Goal: Find specific page/section: Find specific page/section

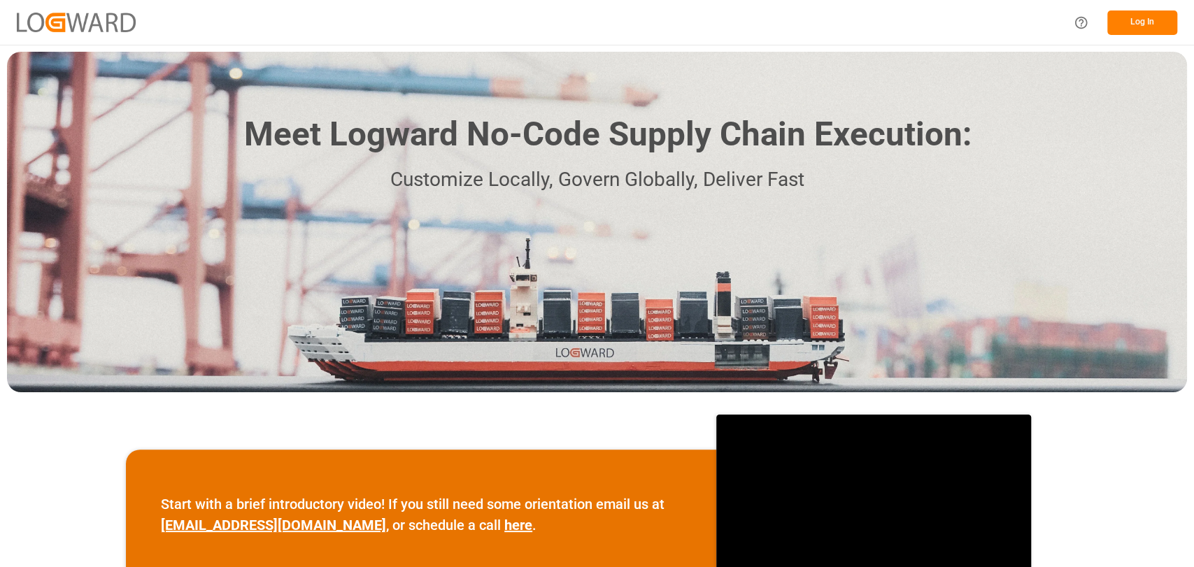
click at [1158, 29] on button "Log In" at bounding box center [1142, 22] width 70 height 24
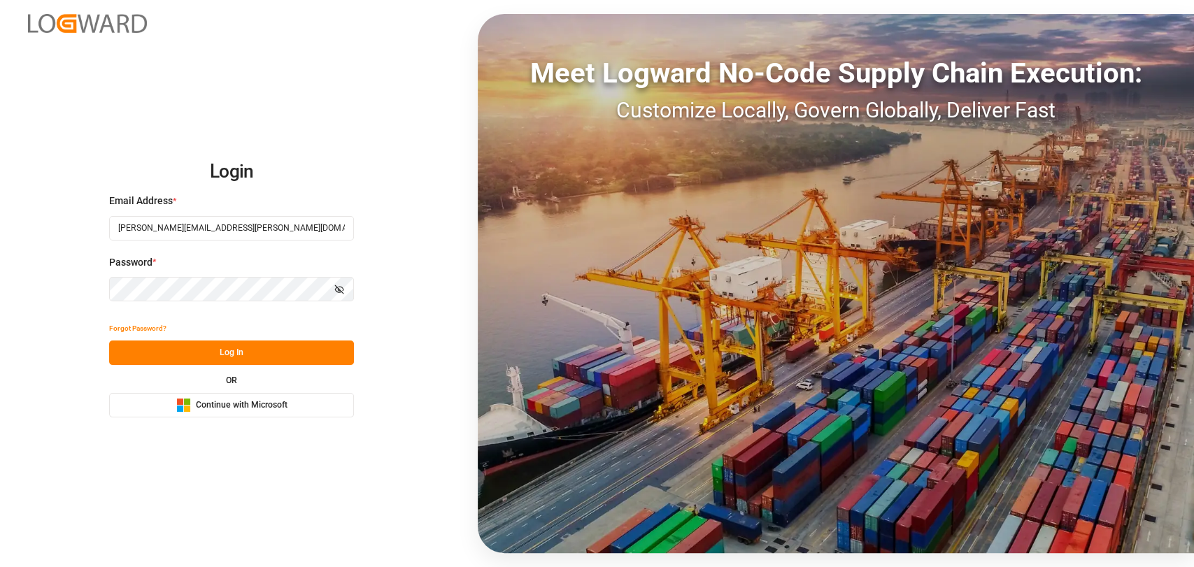
click at [236, 356] on button "Log In" at bounding box center [231, 353] width 245 height 24
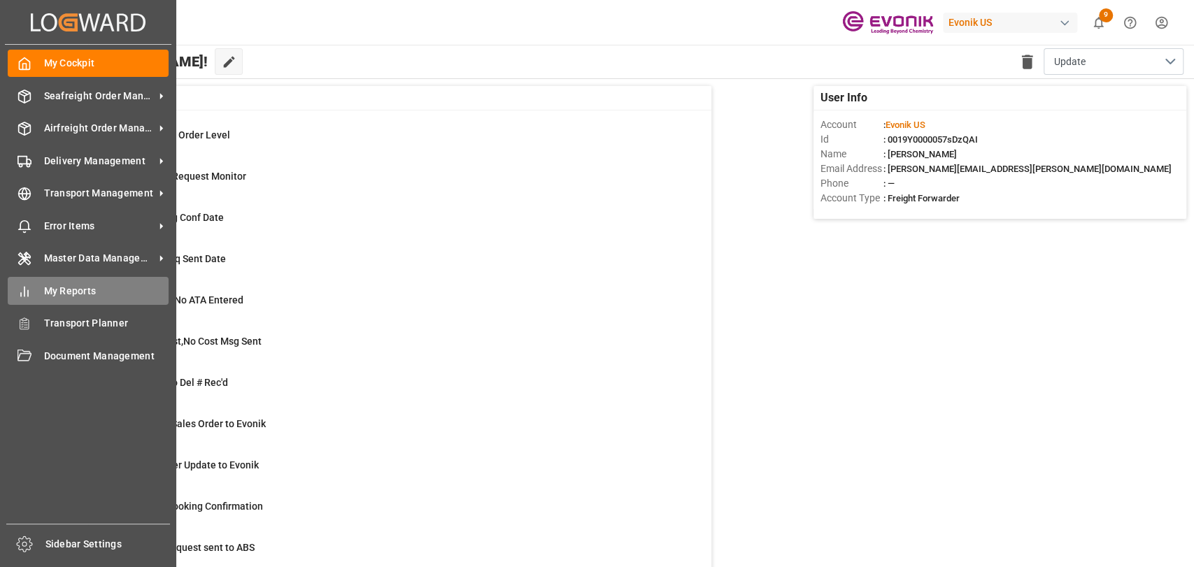
click at [29, 294] on icon at bounding box center [24, 292] width 14 height 14
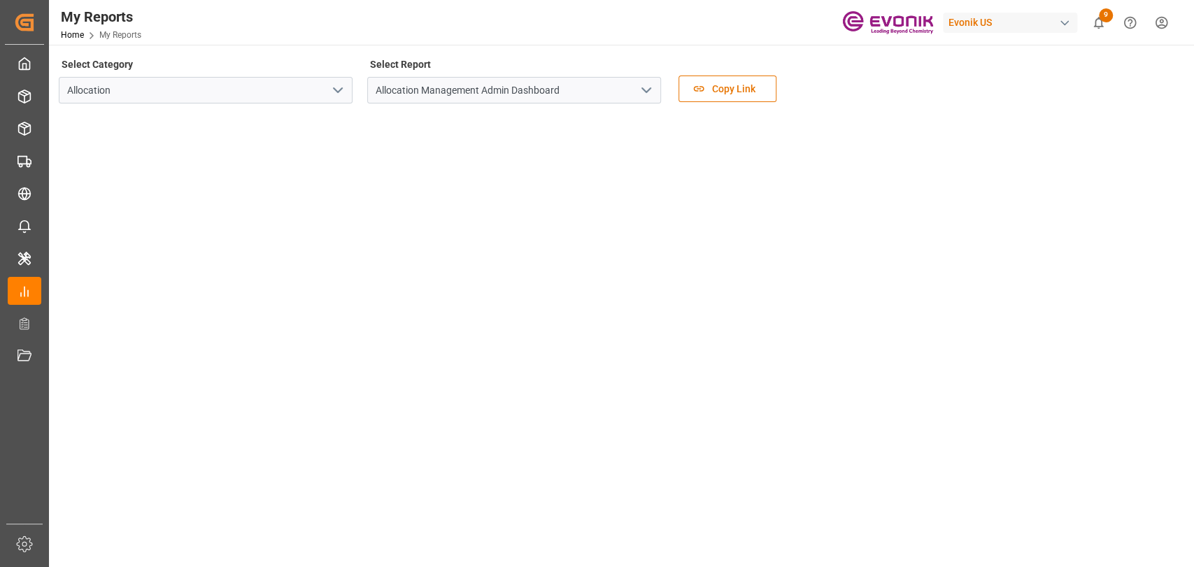
click at [341, 94] on icon "open menu" at bounding box center [337, 90] width 17 height 17
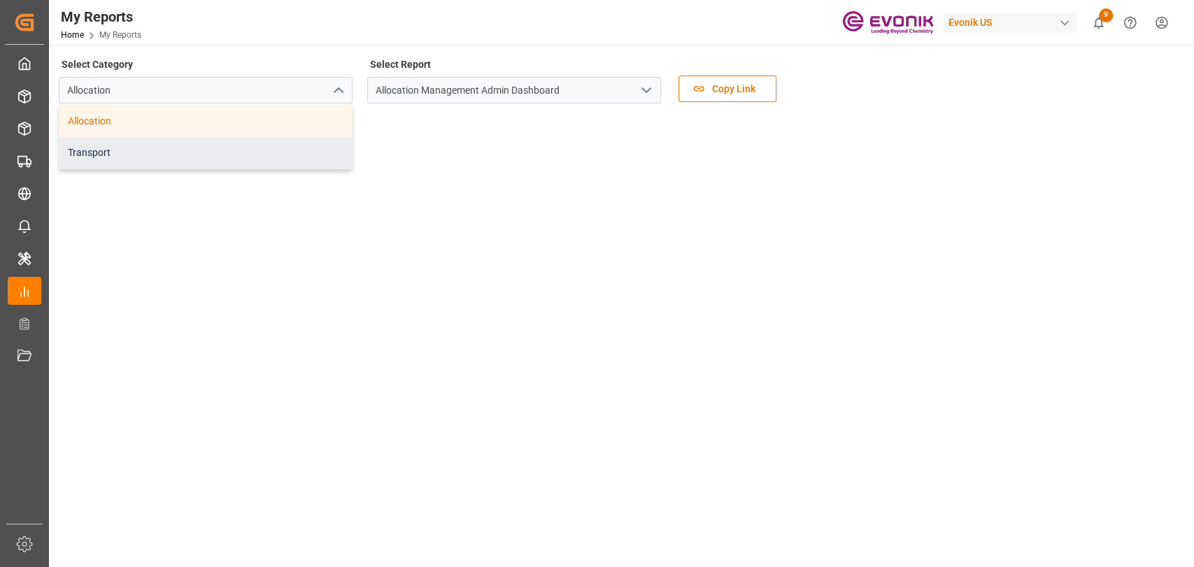
click at [220, 159] on div "Transport" at bounding box center [205, 152] width 292 height 31
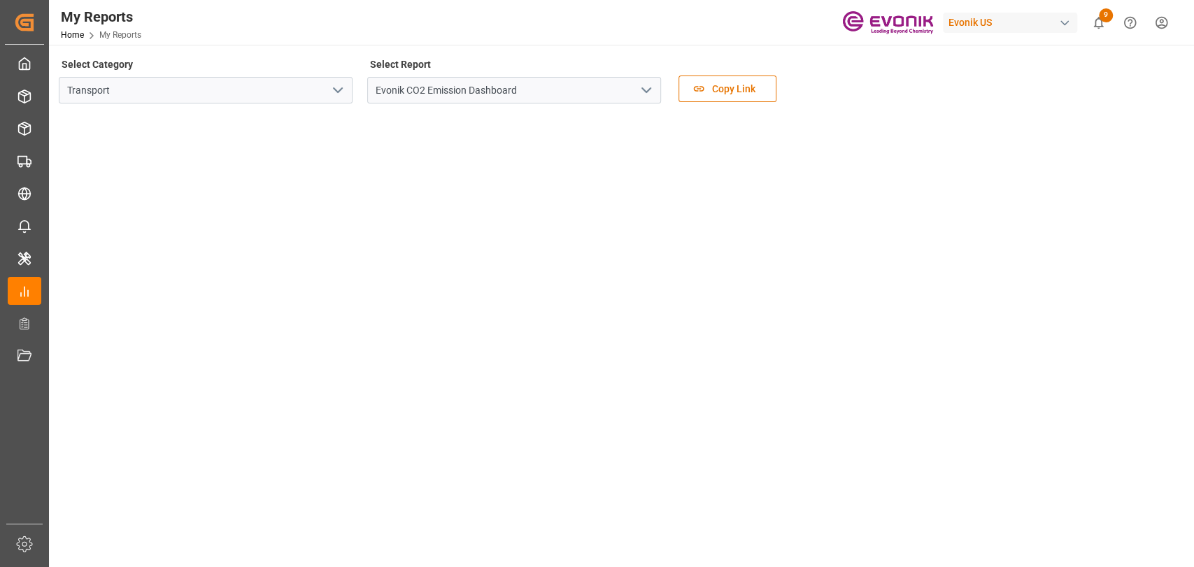
click at [651, 92] on icon "open menu" at bounding box center [646, 90] width 17 height 17
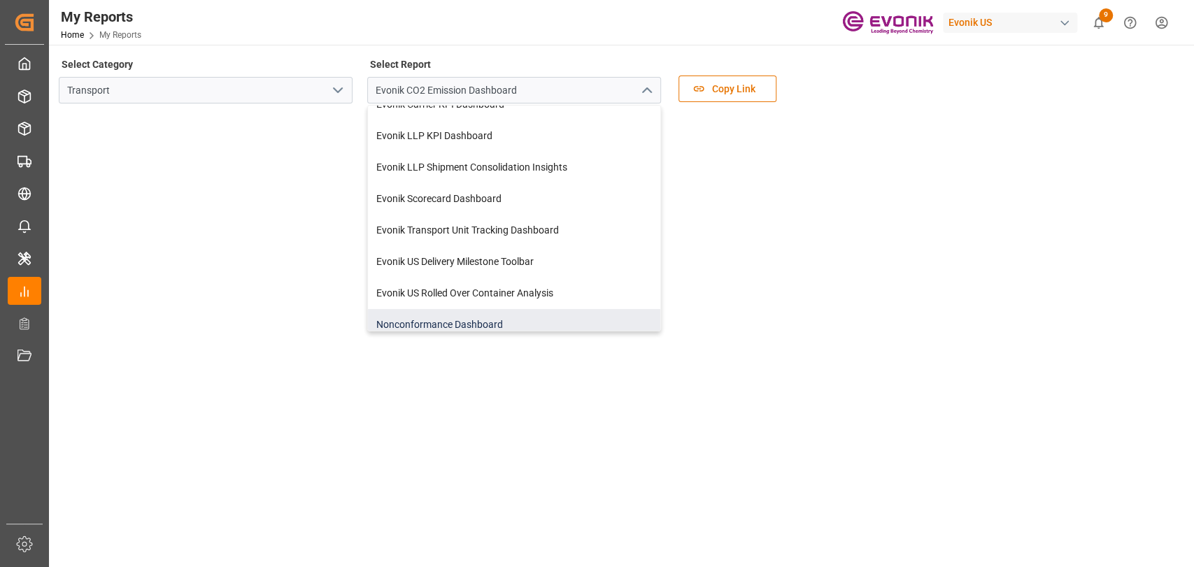
scroll to position [57, 0]
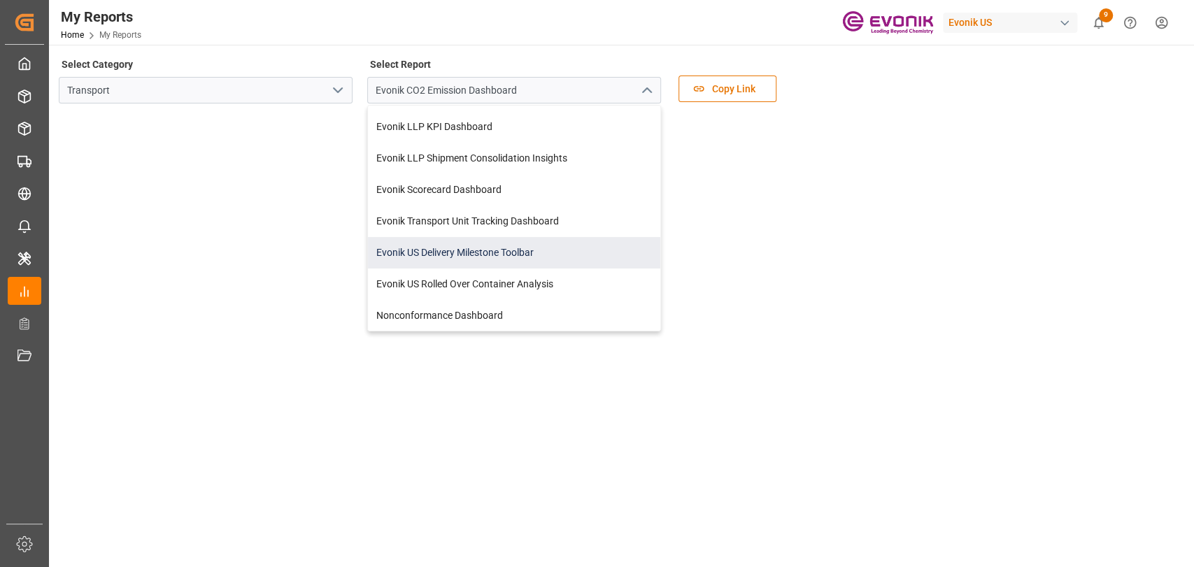
click at [464, 253] on div "Evonik US Delivery Milestone Toolbar" at bounding box center [514, 252] width 292 height 31
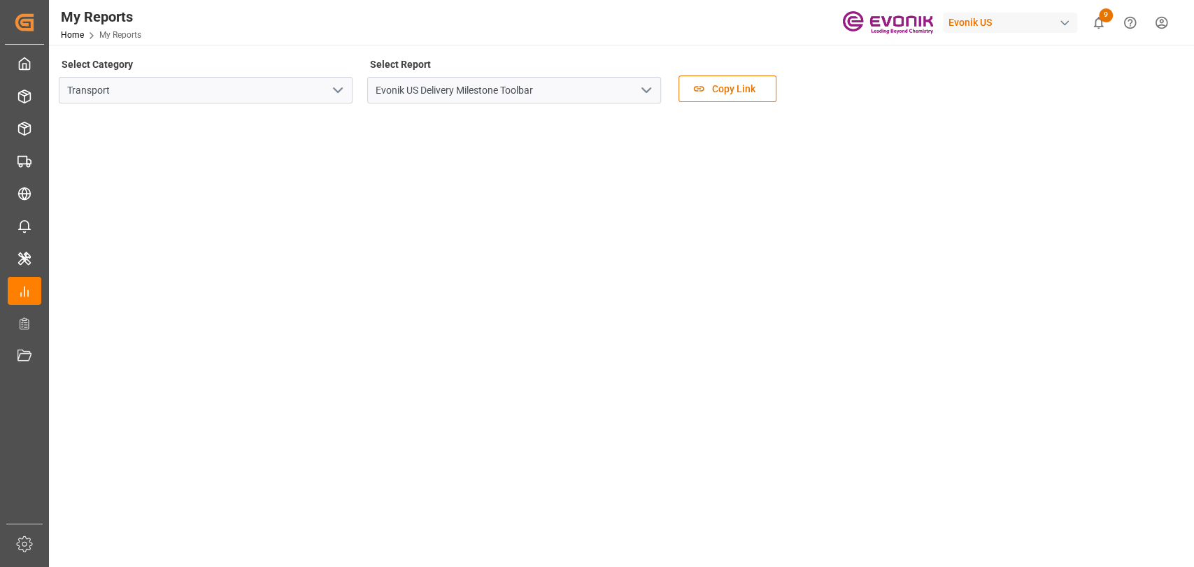
click at [1062, 203] on tableau-viz at bounding box center [620, 387] width 1120 height 544
click at [1160, 197] on tableau-viz at bounding box center [620, 387] width 1120 height 544
click at [341, 91] on icon "open menu" at bounding box center [337, 90] width 17 height 17
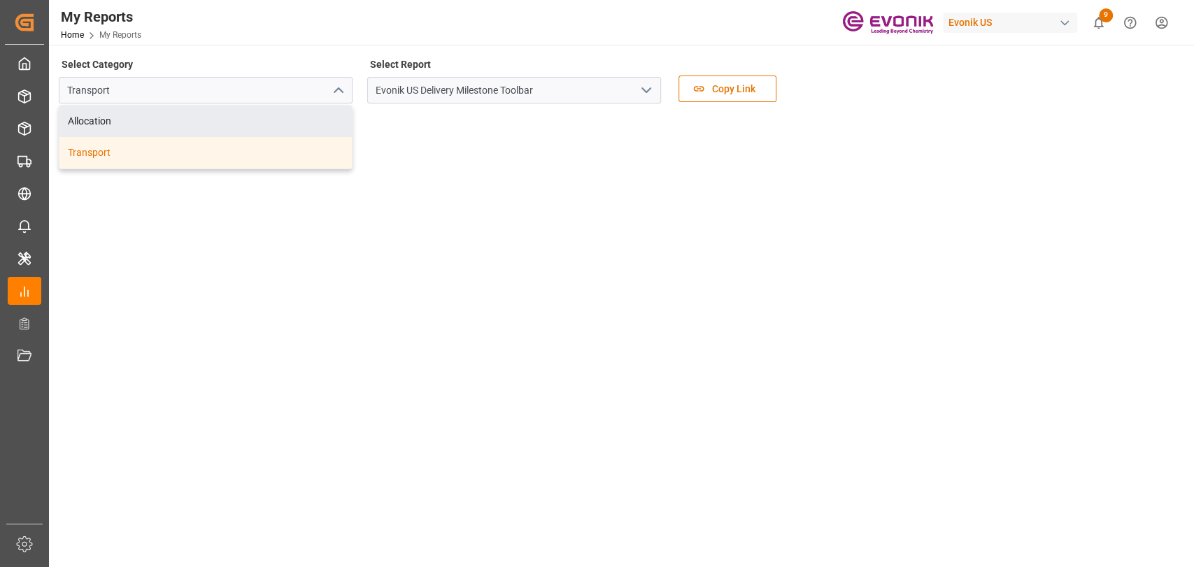
click at [640, 92] on icon "open menu" at bounding box center [646, 90] width 17 height 17
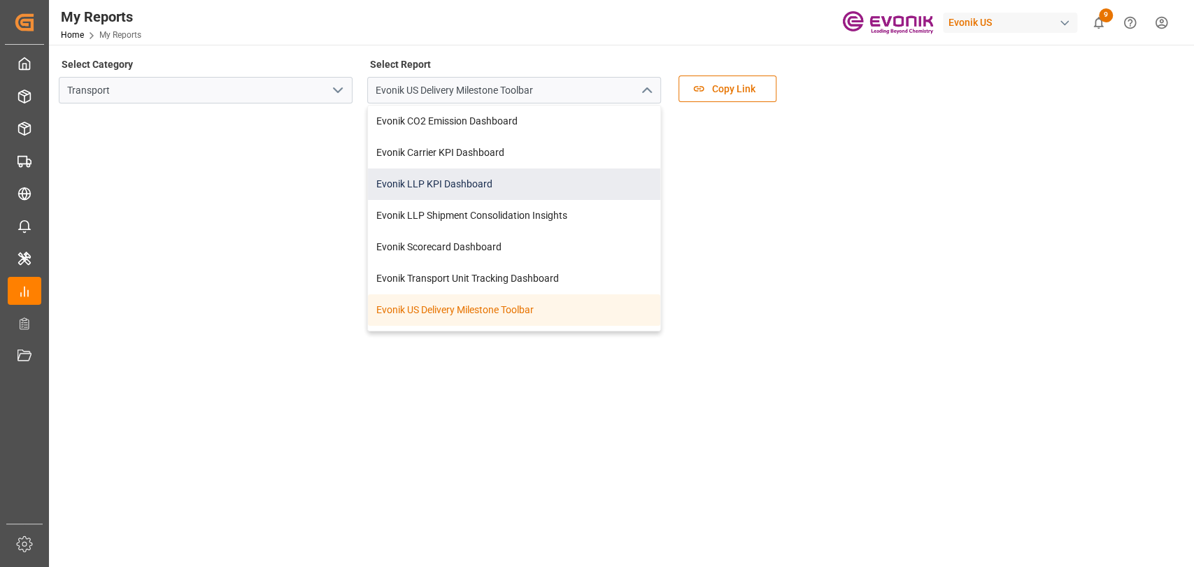
click at [470, 186] on div "Evonik LLP KPI Dashboard" at bounding box center [514, 184] width 292 height 31
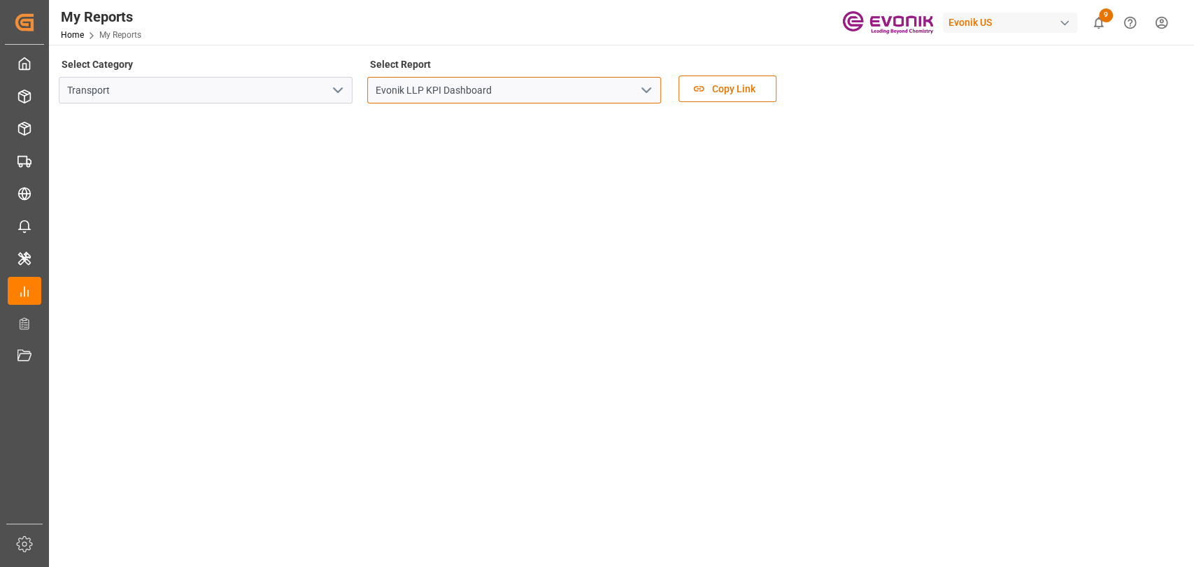
click at [464, 96] on input "Evonik LLP KPI Dashboard" at bounding box center [514, 90] width 294 height 27
click at [654, 94] on icon "open menu" at bounding box center [646, 90] width 17 height 17
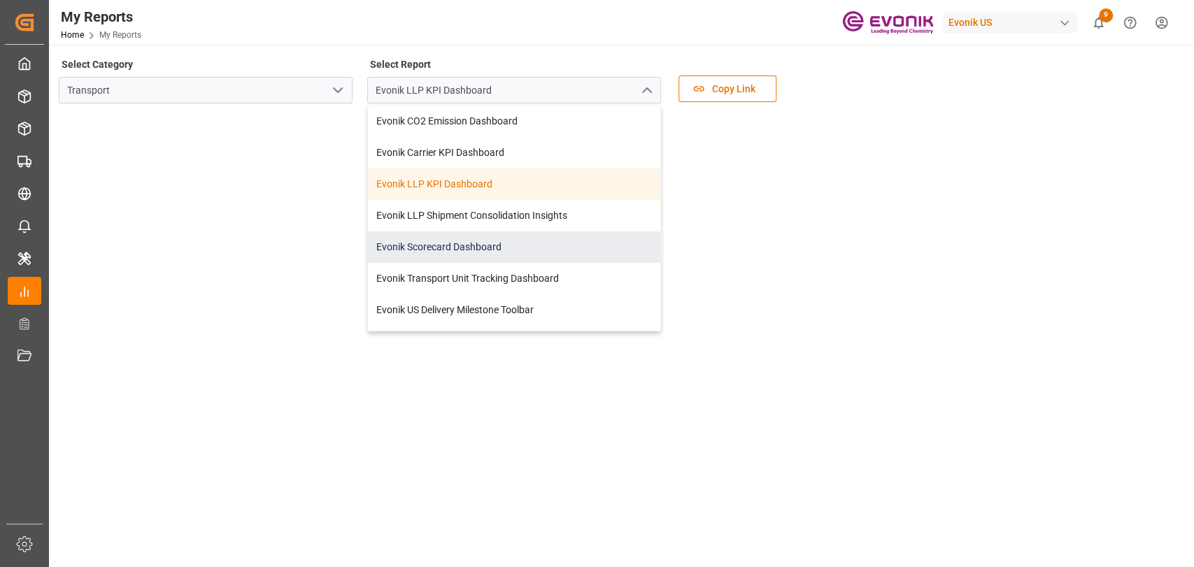
click at [495, 245] on div "Evonik Scorecard Dashboard" at bounding box center [514, 247] width 292 height 31
